Goal: Task Accomplishment & Management: Use online tool/utility

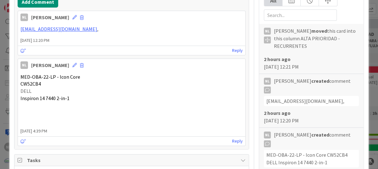
scroll to position [126, 0]
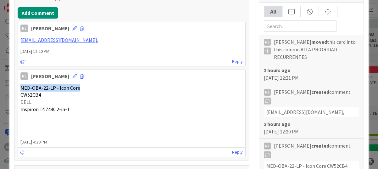
drag, startPoint x: 20, startPoint y: 88, endPoint x: 79, endPoint y: 89, distance: 58.4
click at [79, 89] on p "MED-OBA-22-LP - Icon Core" at bounding box center [131, 87] width 222 height 7
drag, startPoint x: 79, startPoint y: 89, endPoint x: 102, endPoint y: 110, distance: 32.0
click at [102, 110] on p "Inspiron 14 7440 2-in-1" at bounding box center [131, 109] width 222 height 7
drag, startPoint x: 21, startPoint y: 88, endPoint x: 85, endPoint y: 85, distance: 64.1
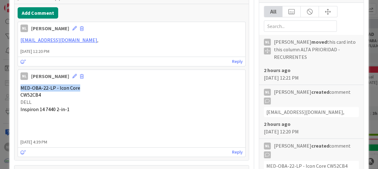
click at [85, 85] on p "MED-OBA-22-LP - Icon Core" at bounding box center [131, 87] width 222 height 7
drag, startPoint x: 85, startPoint y: 85, endPoint x: 65, endPoint y: 90, distance: 21.2
copy span "MED-OBA-22-LP - Icon Core"
click at [164, 109] on p "Inspiron 14 7440 2-in-1" at bounding box center [131, 109] width 222 height 7
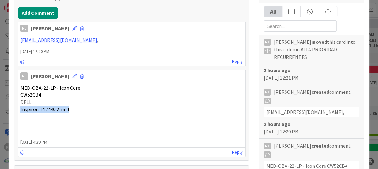
drag, startPoint x: 20, startPoint y: 107, endPoint x: 80, endPoint y: 110, distance: 59.7
click at [80, 110] on p "Inspiron 14 7440 2-in-1" at bounding box center [131, 109] width 222 height 7
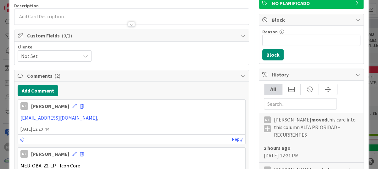
scroll to position [63, 0]
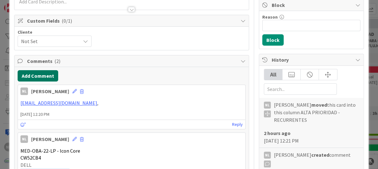
click at [44, 74] on button "Add Comment" at bounding box center [38, 75] width 41 height 11
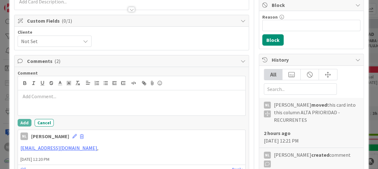
click at [37, 96] on p at bounding box center [131, 96] width 222 height 7
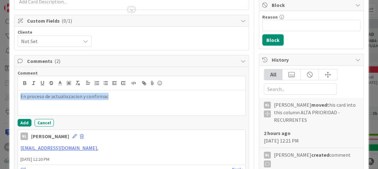
drag, startPoint x: 95, startPoint y: 96, endPoint x: 3, endPoint y: 98, distance: 91.7
click at [3, 98] on div "ID 3794 ADMINISTRACION ALTA PRIORIDAD - RECURRENTES Title 62 / 128 Cotizar a Cl…" at bounding box center [189, 84] width 378 height 169
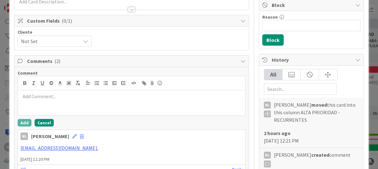
click at [47, 120] on button "Cancel" at bounding box center [44, 123] width 19 height 8
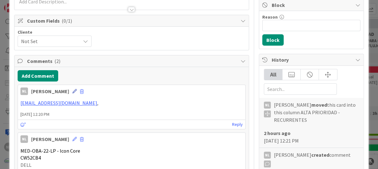
click at [72, 91] on icon at bounding box center [74, 91] width 4 height 4
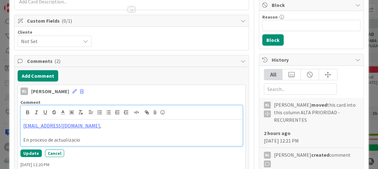
drag, startPoint x: 53, startPoint y: 140, endPoint x: 96, endPoint y: 139, distance: 43.7
click at [96, 139] on p "En proceso de actualizacio" at bounding box center [131, 139] width 216 height 7
drag, startPoint x: 79, startPoint y: 138, endPoint x: 52, endPoint y: 142, distance: 26.5
click at [52, 142] on p "En proceso de actualizacio" at bounding box center [131, 139] width 216 height 7
click at [182, 143] on div "mi.dellquotes@ingrammicro.com , En proceso de confirmación de costo de extensió…" at bounding box center [131, 132] width 221 height 26
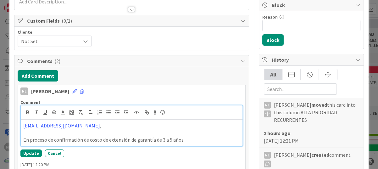
click at [180, 140] on p "En proceso de confirmación de costo de extensión de garantía de 3 a 5 años" at bounding box center [131, 139] width 216 height 7
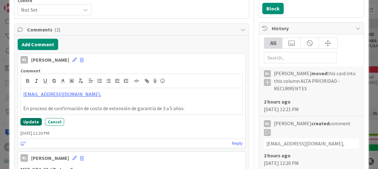
click at [30, 120] on button "Update" at bounding box center [30, 122] width 21 height 8
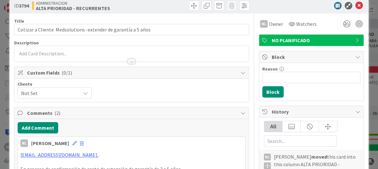
scroll to position [0, 0]
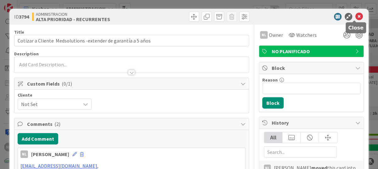
click at [355, 17] on icon at bounding box center [359, 17] width 8 height 8
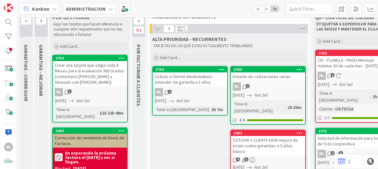
scroll to position [31, 0]
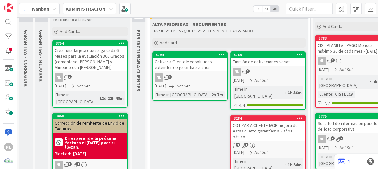
click at [164, 68] on div "Cotizar a Cliente Medsolutions -extender de garantía a 5 años" at bounding box center [190, 64] width 74 height 14
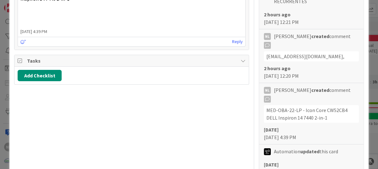
scroll to position [251, 0]
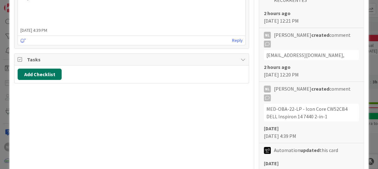
click at [32, 75] on button "Add Checklist" at bounding box center [40, 73] width 44 height 11
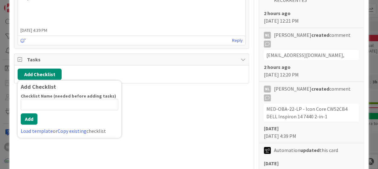
click at [37, 104] on input at bounding box center [69, 104] width 97 height 11
click at [24, 102] on input "pendiente" at bounding box center [69, 104] width 97 height 11
type input "Pendiente"
click at [28, 119] on button "Add" at bounding box center [29, 118] width 17 height 11
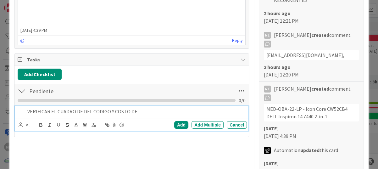
click at [143, 112] on p "VERIFICAR EL CUADRO DE DEL CODIGO Y COSTO DE" at bounding box center [135, 111] width 217 height 7
drag, startPoint x: 143, startPoint y: 112, endPoint x: 16, endPoint y: 112, distance: 126.9
click at [16, 112] on div "VERIFICAR EL CUADRO DE DEL CODIGO Y COSTO DE Add Add Multiple Cancel" at bounding box center [131, 118] width 233 height 25
click at [35, 110] on p at bounding box center [135, 111] width 217 height 7
drag, startPoint x: 80, startPoint y: 111, endPoint x: 3, endPoint y: 108, distance: 77.3
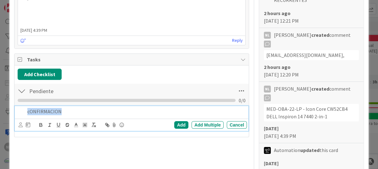
click at [3, 108] on div "ID 3794 ADMINISTRACION ALTA PRIORIDAD - RECURRENTES Title 62 / 128 Cotizar a Cl…" at bounding box center [189, 84] width 378 height 169
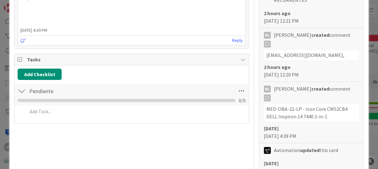
click at [231, 121] on div "Add Checklist Back Pendiente Checklist Name 9 / 64 Pendiente 0 / 0 Add Add Mult…" at bounding box center [131, 94] width 234 height 58
click at [70, 124] on div "Title 62 / 128 Cotizar a Cliente Medsolutions -extender de garantía a 5 años De…" at bounding box center [131, 80] width 235 height 615
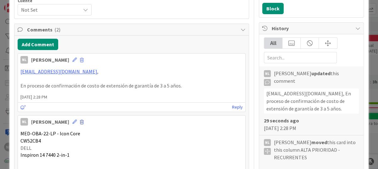
scroll to position [188, 0]
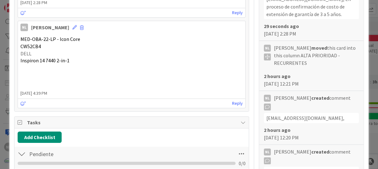
click at [25, 154] on div at bounding box center [22, 153] width 8 height 11
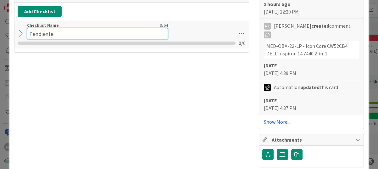
click at [72, 26] on div "Checklist Name 9 / 64 Pendiente" at bounding box center [97, 30] width 141 height 17
drag, startPoint x: 75, startPoint y: 31, endPoint x: 14, endPoint y: 33, distance: 61.9
click at [14, 33] on div "Tasks Add Checklist Back Pendiente Checklist Name 9 / 64 Pendiente 0 / 0" at bounding box center [131, 22] width 235 height 62
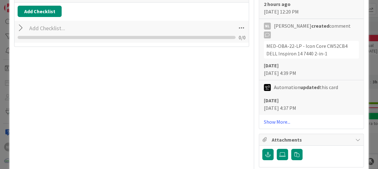
click at [75, 108] on div "Title 62 / 128 Cotizar a Cliente Medsolutions -extender de garantía a 5 años De…" at bounding box center [131, 17] width 235 height 615
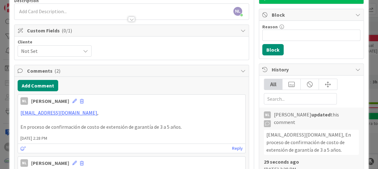
scroll to position [0, 0]
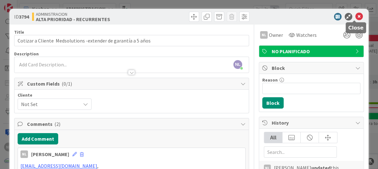
click at [355, 14] on icon at bounding box center [359, 17] width 8 height 8
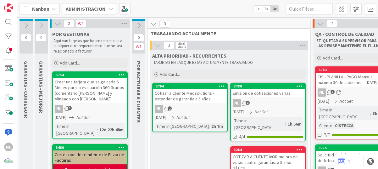
click at [57, 24] on icon at bounding box center [57, 23] width 7 height 7
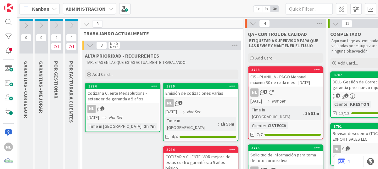
click at [91, 45] on icon at bounding box center [90, 45] width 7 height 7
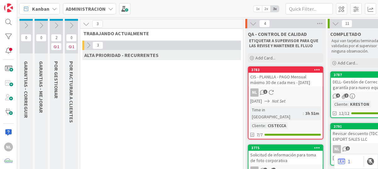
click at [86, 43] on icon at bounding box center [88, 45] width 7 height 7
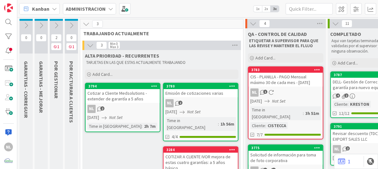
click at [55, 24] on icon at bounding box center [56, 25] width 7 height 7
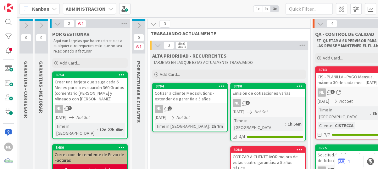
click at [38, 24] on icon at bounding box center [41, 25] width 7 height 7
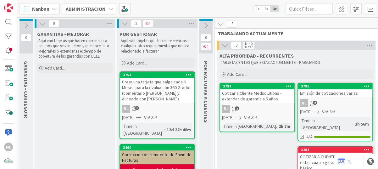
click at [43, 23] on icon at bounding box center [42, 23] width 7 height 7
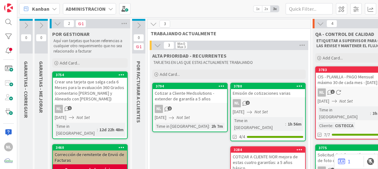
click at [57, 23] on icon at bounding box center [57, 23] width 7 height 7
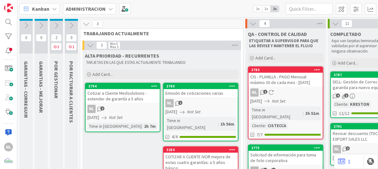
click at [71, 26] on icon at bounding box center [71, 25] width 7 height 7
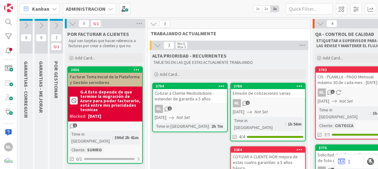
click at [70, 26] on icon at bounding box center [72, 23] width 7 height 7
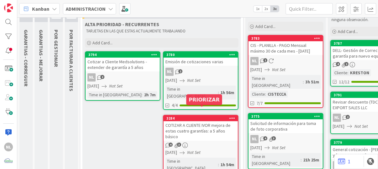
scroll to position [63, 0]
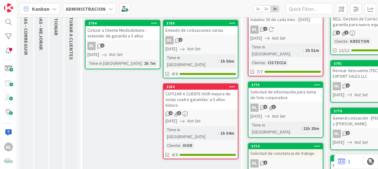
click at [202, 111] on div "4 3" at bounding box center [200, 113] width 74 height 5
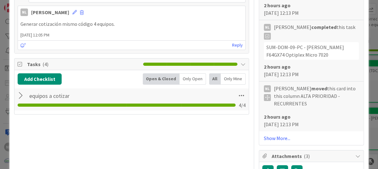
scroll to position [377, 0]
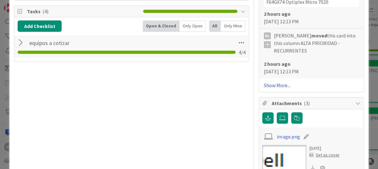
click at [21, 43] on div at bounding box center [22, 42] width 8 height 11
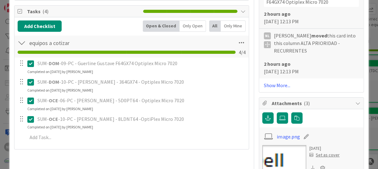
click at [169, 147] on div "Add Checklist Open & Closed Only Open All Only Mine equipos a cotizar Checklist…" at bounding box center [131, 83] width 234 height 132
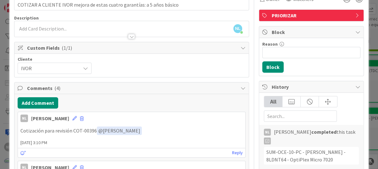
scroll to position [0, 0]
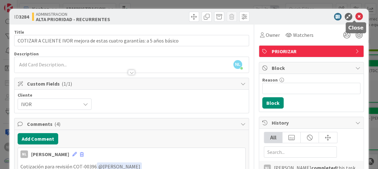
click at [355, 14] on icon at bounding box center [359, 17] width 8 height 8
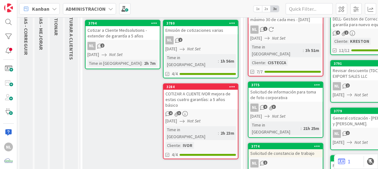
click at [119, 49] on div "NL 2" at bounding box center [122, 46] width 74 height 8
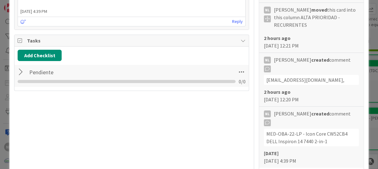
scroll to position [283, 0]
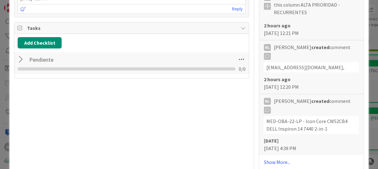
click at [18, 61] on div at bounding box center [22, 59] width 8 height 11
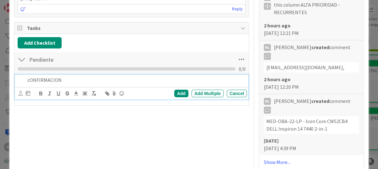
click at [76, 81] on p "cONFIRMACION" at bounding box center [135, 79] width 217 height 7
drag, startPoint x: 75, startPoint y: 81, endPoint x: -1, endPoint y: 78, distance: 76.1
click at [0, 78] on html "NL Kanban ADMINISTRACION 1x 2x 3x 0 GARANTIAS - CORREGUIR Aquí van tarjetas que…" at bounding box center [189, 84] width 378 height 169
click at [78, 81] on p "EQUIPO A COTIZAR" at bounding box center [135, 79] width 217 height 7
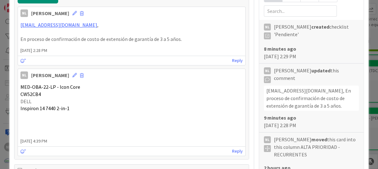
scroll to position [126, 0]
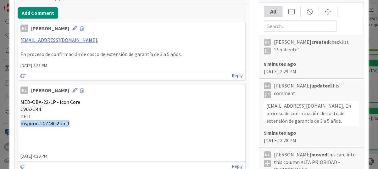
drag, startPoint x: 19, startPoint y: 123, endPoint x: 87, endPoint y: 124, distance: 67.5
click at [87, 124] on div "MED-OBA-22-LP - Icon Core CW52CB4 DELL Inspiron 14 7440 2-in-1" at bounding box center [131, 123] width 227 height 55
drag, startPoint x: 87, startPoint y: 124, endPoint x: 52, endPoint y: 122, distance: 34.9
copy span "Inspiron 14 7440 2-in-1"
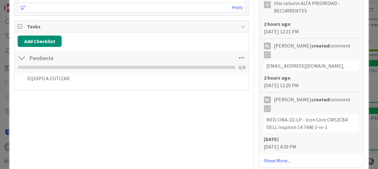
scroll to position [283, 0]
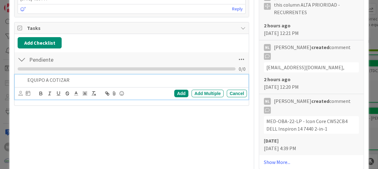
click at [97, 81] on p "EQUIPO A COTIZAR" at bounding box center [135, 79] width 217 height 7
click at [174, 94] on div "Add" at bounding box center [181, 94] width 14 height 8
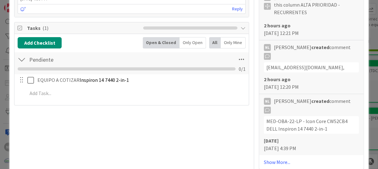
click at [152, 132] on div "Title 62 / 128 Cotizar a Cliente Medsolutions -extender de garantía a 5 años De…" at bounding box center [131, 54] width 235 height 624
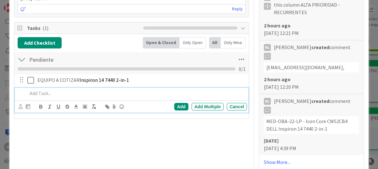
click at [36, 92] on p at bounding box center [135, 93] width 217 height 7
click at [51, 94] on p "VERIFICAR COSTO SI ESTA ACTUALIZADO" at bounding box center [135, 93] width 217 height 7
drag, startPoint x: 77, startPoint y: 92, endPoint x: 144, endPoint y: 95, distance: 67.3
click at [144, 95] on p "VERIFICAR SI EL COSTO SI ESTA ACTUALIZADO" at bounding box center [135, 93] width 217 height 7
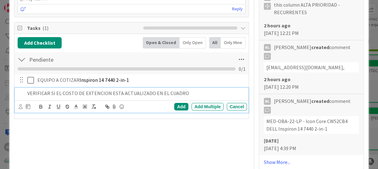
drag, startPoint x: 151, startPoint y: 92, endPoint x: 187, endPoint y: 96, distance: 36.0
click at [187, 96] on div "VERIFICAR SI EL COSTO DE EXTENCION ESTA ACTUALIZADO EN EL CUADRO" at bounding box center [136, 93] width 222 height 11
click at [181, 106] on div "Add" at bounding box center [181, 107] width 14 height 8
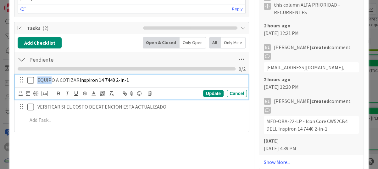
drag, startPoint x: 52, startPoint y: 79, endPoint x: 15, endPoint y: 79, distance: 36.8
click at [15, 79] on div "EQUIPO A COTIZAR Inspiron 14 7440 2-in-1 Update Cancel" at bounding box center [131, 86] width 233 height 25
click at [59, 130] on div "Add Checklist Open & Closed Only Open All Only Mine Pendiente Checklist Name 9 …" at bounding box center [131, 83] width 234 height 98
drag, startPoint x: 137, startPoint y: 83, endPoint x: 30, endPoint y: 83, distance: 106.8
click at [30, 83] on div "EQUIPO A COTIZAR Inspiron 14 7440 2-in-1" at bounding box center [131, 79] width 229 height 11
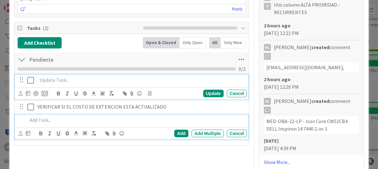
click at [45, 117] on p at bounding box center [135, 119] width 217 height 7
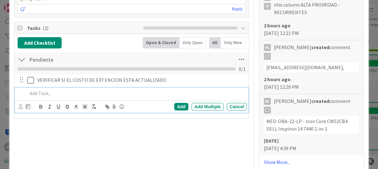
scroll to position [256, 0]
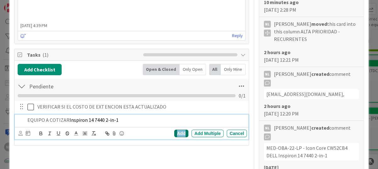
click at [174, 132] on div "Add" at bounding box center [181, 133] width 14 height 8
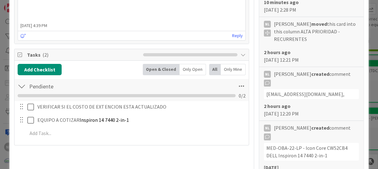
click at [21, 84] on div at bounding box center [22, 85] width 8 height 11
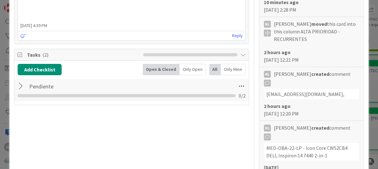
click at [21, 84] on div at bounding box center [22, 85] width 8 height 11
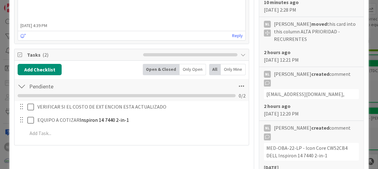
click at [155, 158] on div "Title 62 / 128 Cotizar a Cliente Medsolutions -extender de garantía a 5 años De…" at bounding box center [131, 81] width 235 height 624
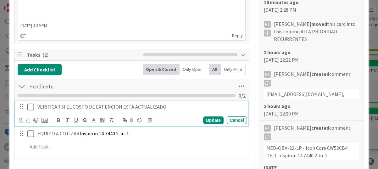
click at [33, 105] on icon at bounding box center [30, 107] width 7 height 8
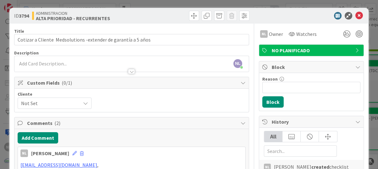
scroll to position [0, 0]
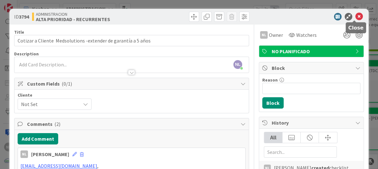
click at [355, 16] on icon at bounding box center [359, 17] width 8 height 8
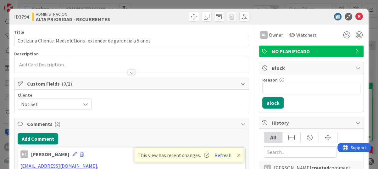
scroll to position [94, 0]
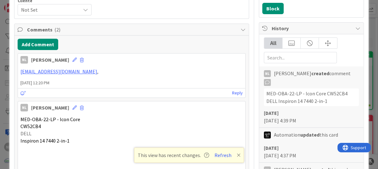
click at [237, 154] on icon at bounding box center [239, 154] width 4 height 5
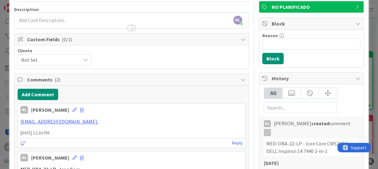
scroll to position [0, 0]
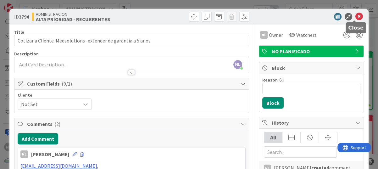
click at [355, 15] on icon at bounding box center [359, 17] width 8 height 8
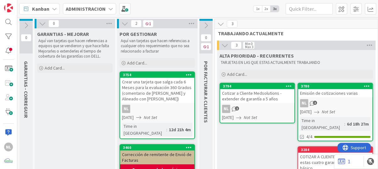
click at [42, 23] on icon at bounding box center [42, 23] width 7 height 7
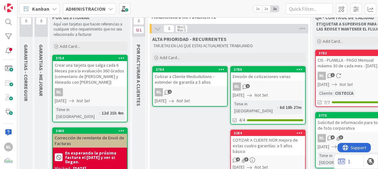
scroll to position [31, 0]
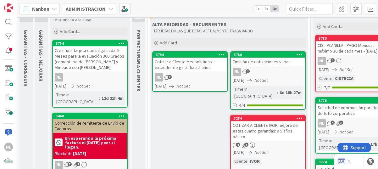
click at [187, 76] on div "NL 2" at bounding box center [190, 77] width 74 height 8
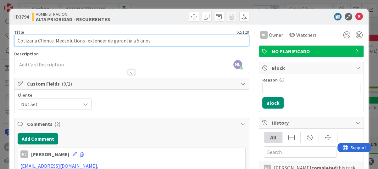
drag, startPoint x: 83, startPoint y: 41, endPoint x: 150, endPoint y: 40, distance: 67.2
click at [150, 40] on input "Cotizar a Cliente Medsolutions -extender de garantía a 5 años" at bounding box center [131, 40] width 235 height 11
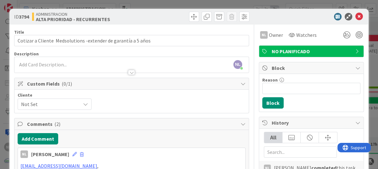
click at [182, 93] on div "Cliente Not Set" at bounding box center [132, 101] width 228 height 17
click at [37, 136] on button "Add Comment" at bounding box center [38, 138] width 41 height 11
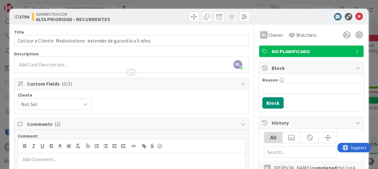
click at [30, 158] on p at bounding box center [131, 158] width 222 height 7
drag, startPoint x: 75, startPoint y: 160, endPoint x: 0, endPoint y: 156, distance: 75.5
click at [0, 156] on html "NL Kanban ADMINISTRACION 1x 2x 3x 0 GARANTIAS - CORREGUIR Aquí van tarjetas que…" at bounding box center [189, 84] width 378 height 169
click at [133, 159] on p "Identificar si es solo extencion o mejora del plan actual" at bounding box center [131, 158] width 222 height 7
drag, startPoint x: 135, startPoint y: 159, endPoint x: 150, endPoint y: 160, distance: 14.8
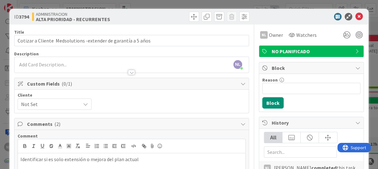
click at [135, 159] on p "Identificar si es solo extensión o mejora del plan actual" at bounding box center [131, 158] width 222 height 7
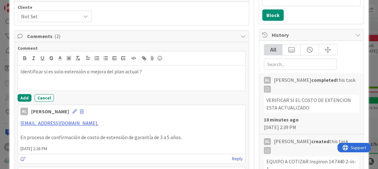
scroll to position [94, 0]
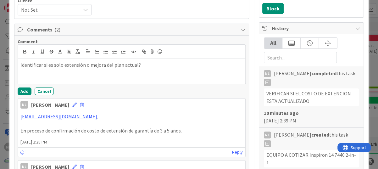
drag, startPoint x: 24, startPoint y: 66, endPoint x: 30, endPoint y: 59, distance: 8.7
click at [22, 64] on p "como identificar si es solo extensión o mejora del plan actual?" at bounding box center [131, 64] width 222 height 7
click at [25, 91] on button "Add" at bounding box center [25, 91] width 14 height 8
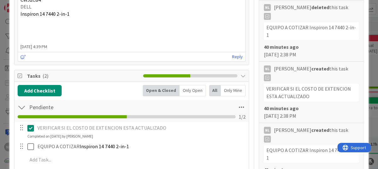
scroll to position [283, 0]
